Goal: Transaction & Acquisition: Book appointment/travel/reservation

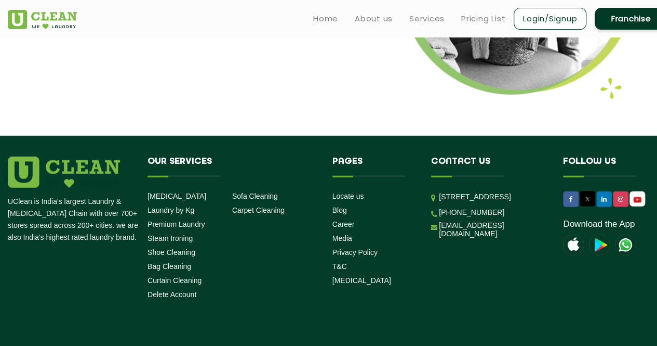
scroll to position [1413, 0]
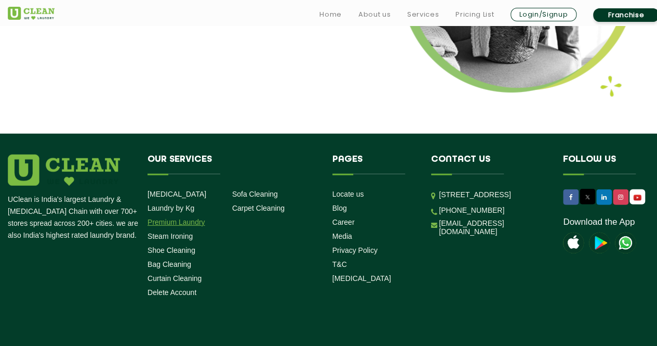
click at [180, 218] on link "Premium Laundry" at bounding box center [177, 222] width 58 height 8
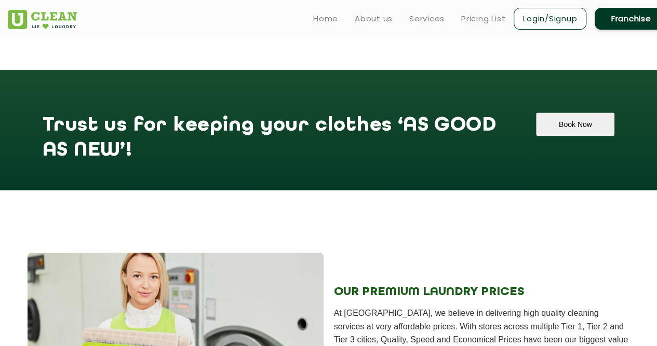
scroll to position [912, 0]
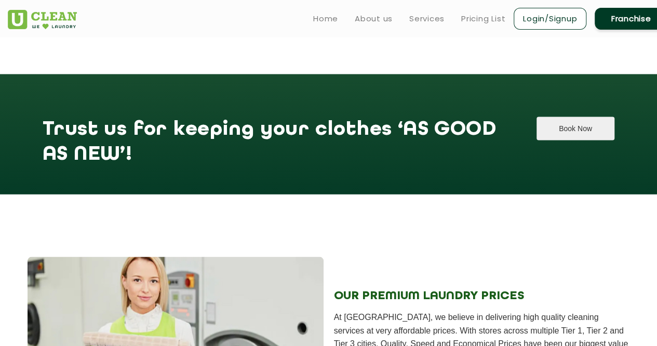
click at [582, 118] on button "Book Now" at bounding box center [576, 127] width 78 height 23
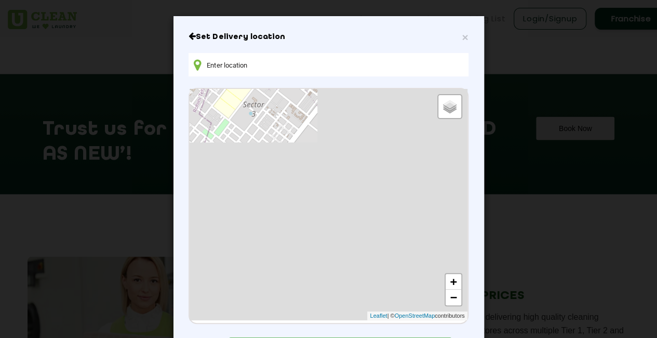
type input "[STREET_ADDRESS]"
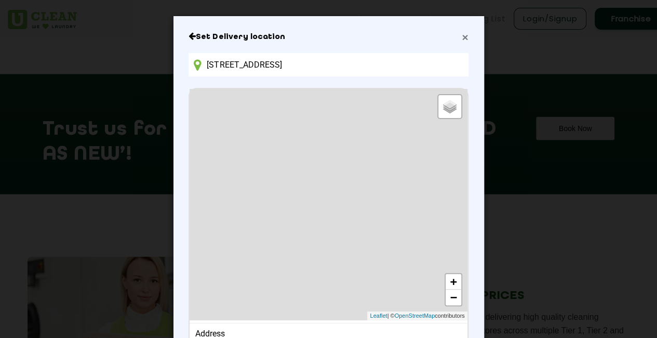
click at [462, 36] on span "×" at bounding box center [465, 37] width 6 height 12
